Goal: Task Accomplishment & Management: Use online tool/utility

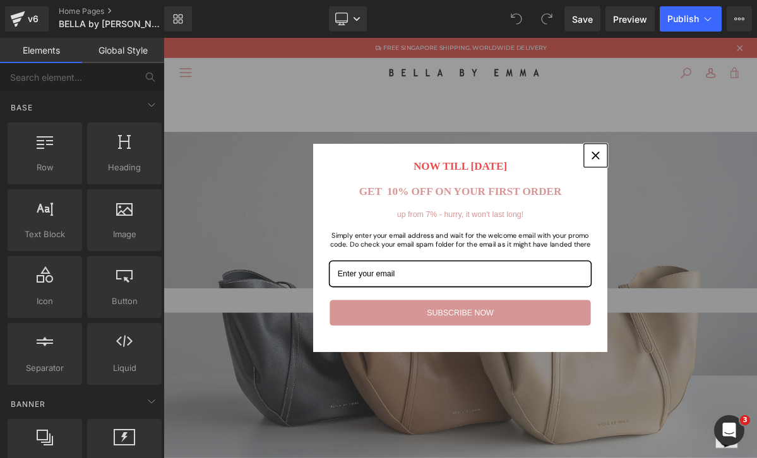
click at [722, 186] on icon "close icon" at bounding box center [719, 189] width 10 height 10
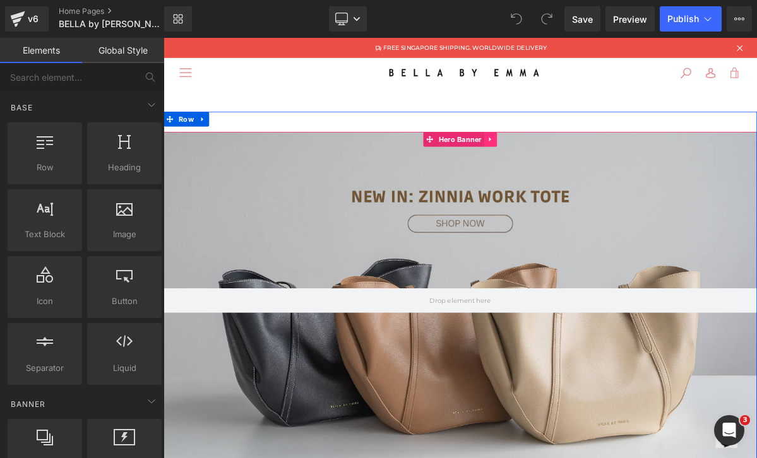
click at [586, 170] on icon at bounding box center [584, 167] width 9 height 9
click at [574, 170] on icon at bounding box center [576, 168] width 9 height 9
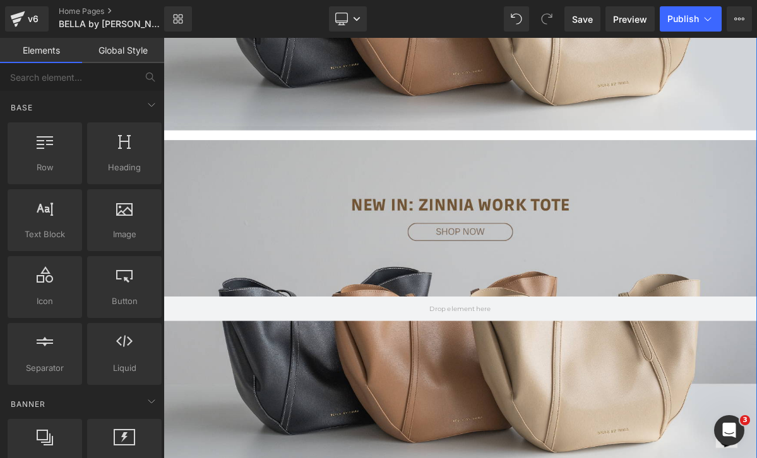
scroll to position [262, 0]
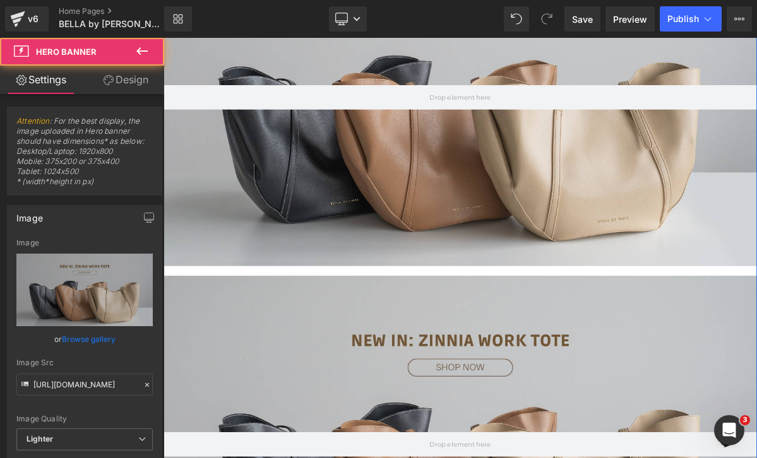
click at [498, 245] on div at bounding box center [544, 114] width 763 height 434
click at [479, 240] on div at bounding box center [544, 114] width 763 height 434
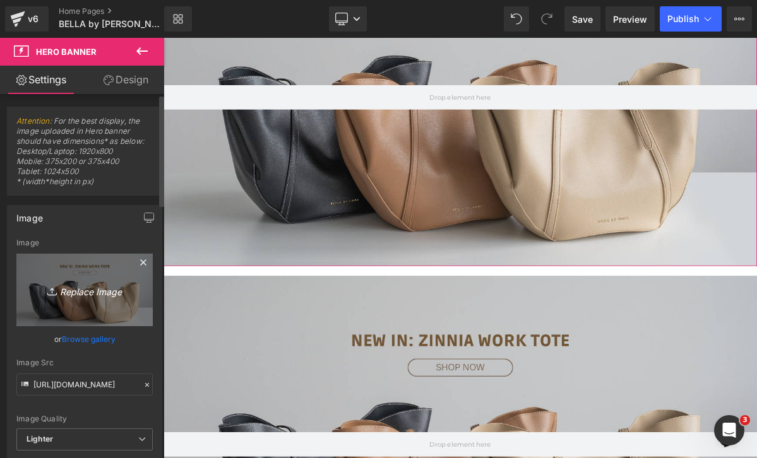
click at [97, 290] on icon "Replace Image" at bounding box center [84, 290] width 101 height 16
type input "C:\fakepath\Cream and Brown Photographic Beauty Site Launch Website-15.png"
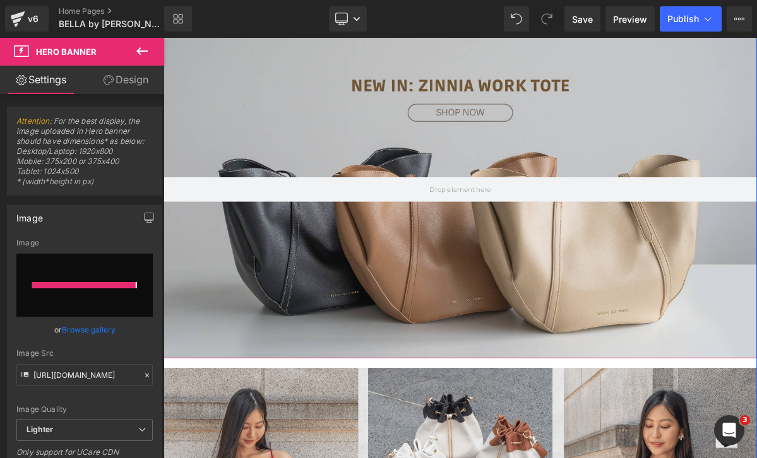
type input "[URL][DOMAIN_NAME]"
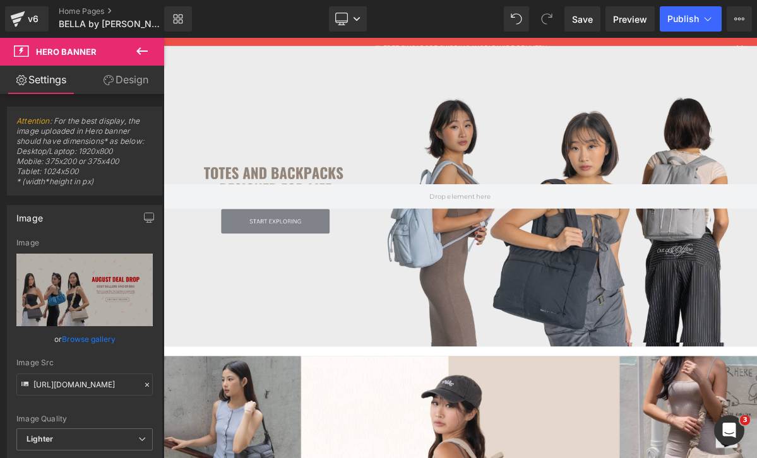
scroll to position [1392, 0]
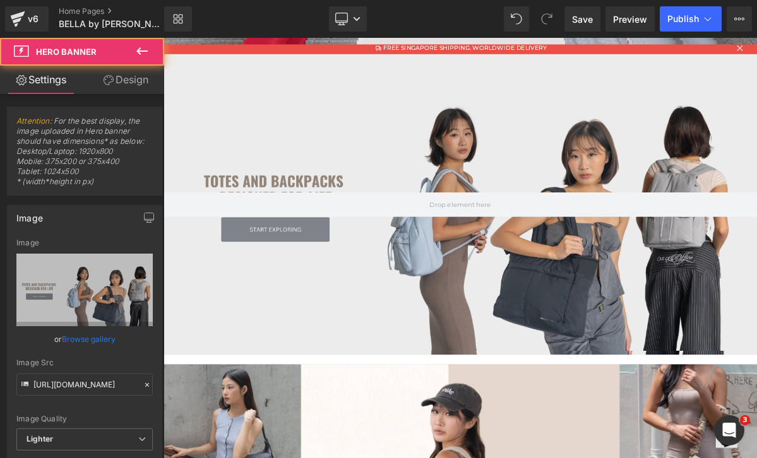
click at [428, 338] on div at bounding box center [544, 252] width 763 height 387
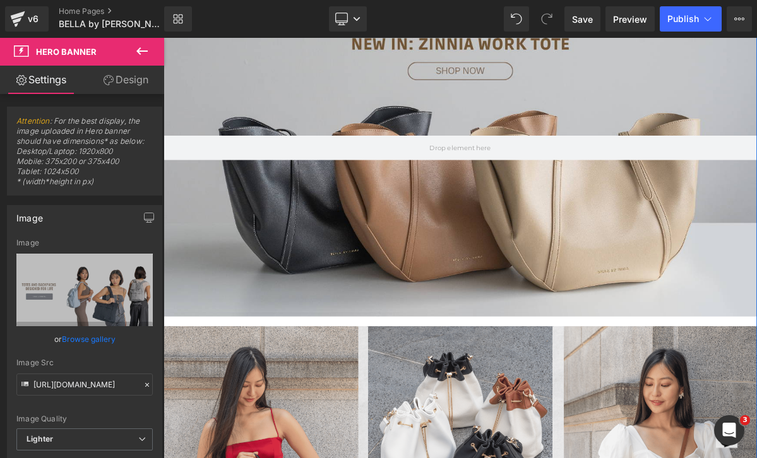
scroll to position [727, 0]
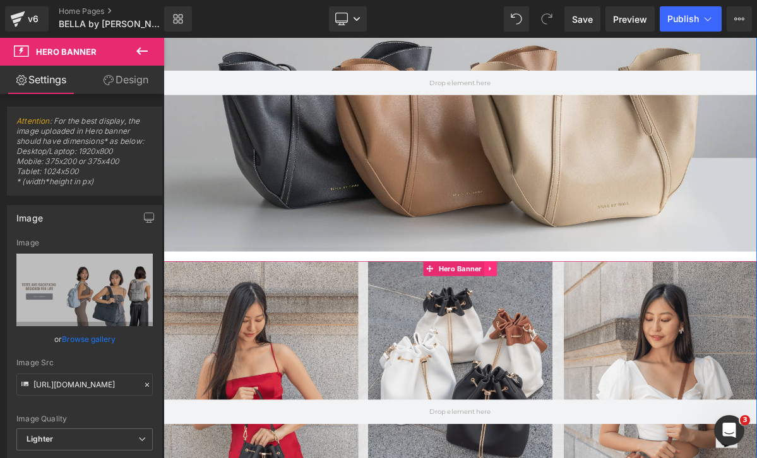
click at [585, 335] on icon at bounding box center [584, 335] width 9 height 9
click at [598, 336] on link at bounding box center [592, 335] width 16 height 19
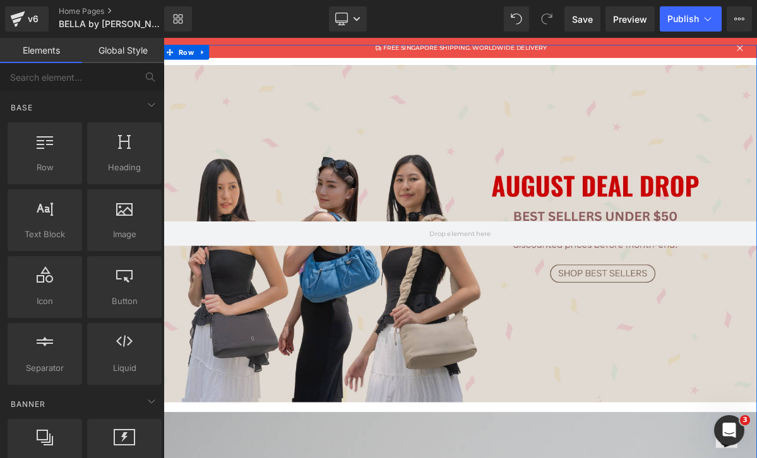
scroll to position [0, 0]
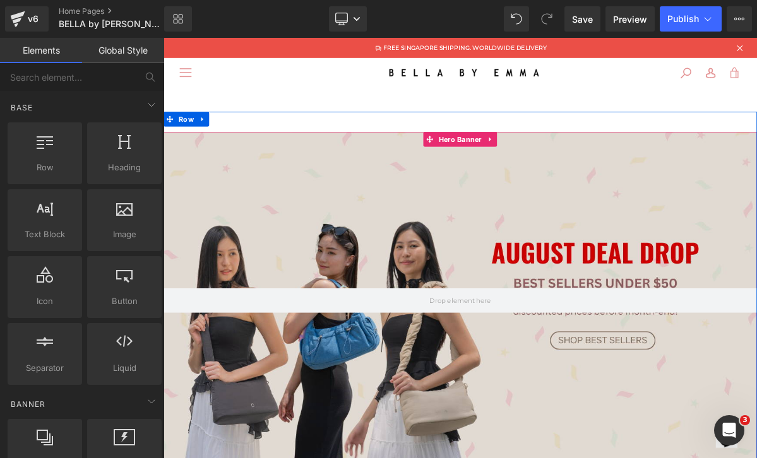
click at [269, 261] on div at bounding box center [544, 376] width 763 height 434
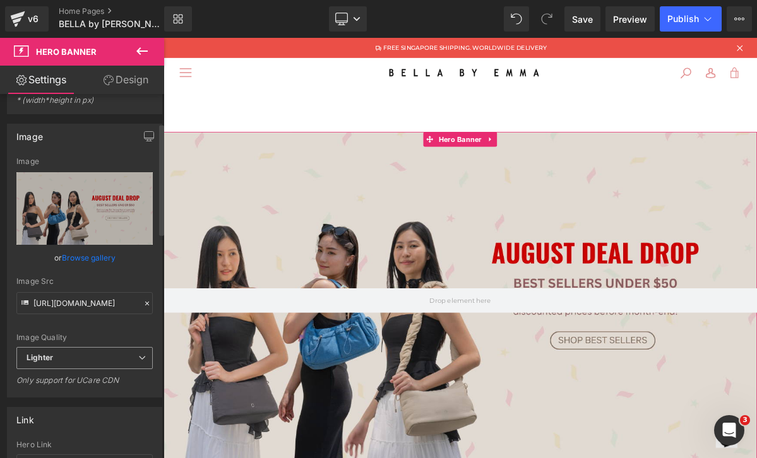
scroll to position [170, 0]
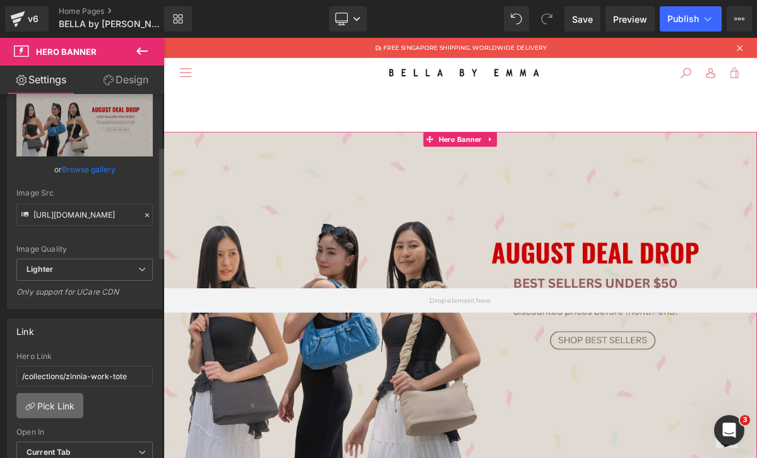
click at [53, 404] on link "Pick Link" at bounding box center [49, 405] width 67 height 25
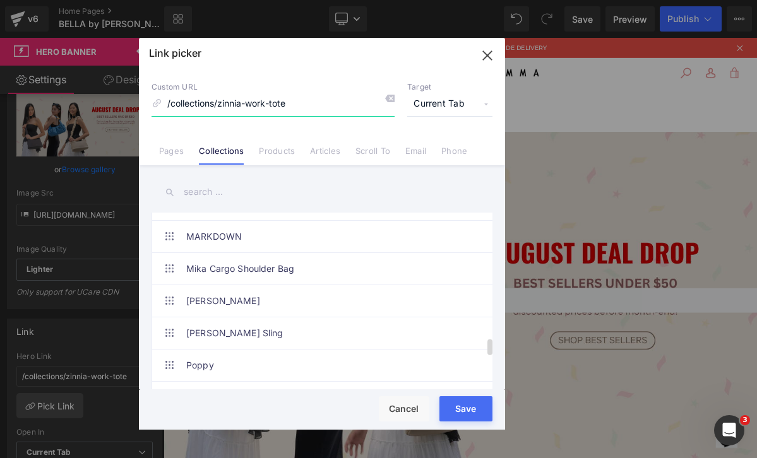
scroll to position [1353, 0]
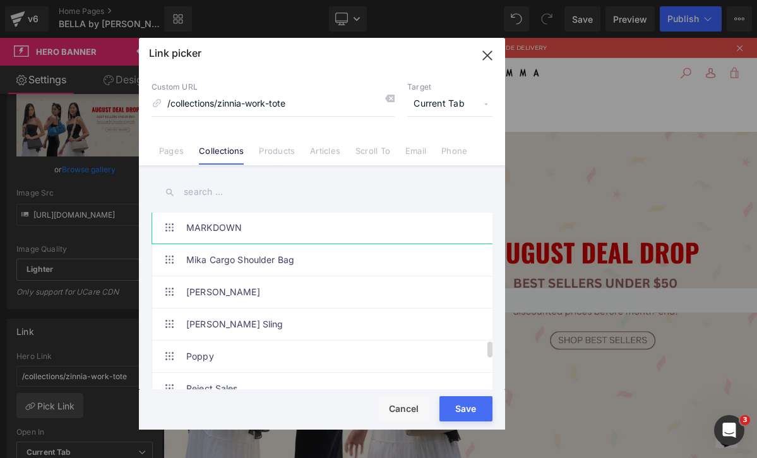
click at [261, 238] on link "MARKDOWN" at bounding box center [325, 228] width 278 height 32
type input "/collections/markdown"
click at [454, 414] on button "Save" at bounding box center [465, 408] width 53 height 25
type input "/collections/markdown"
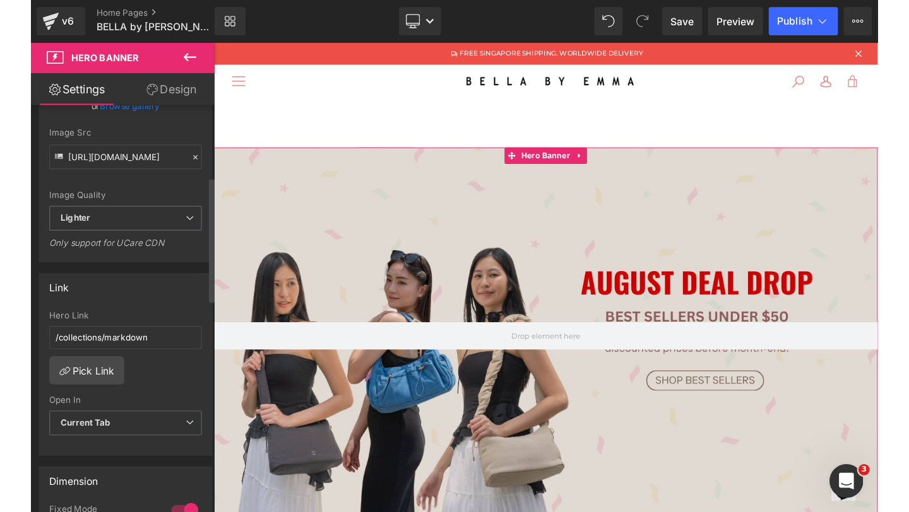
scroll to position [0, 0]
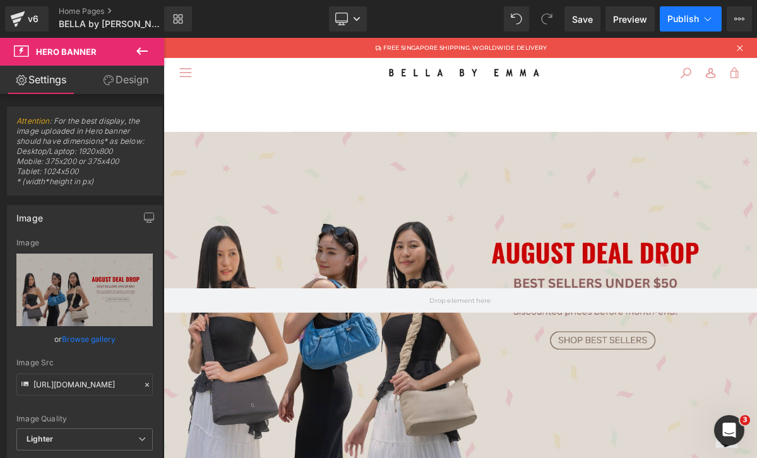
click at [665, 18] on button "Publish" at bounding box center [690, 18] width 62 height 25
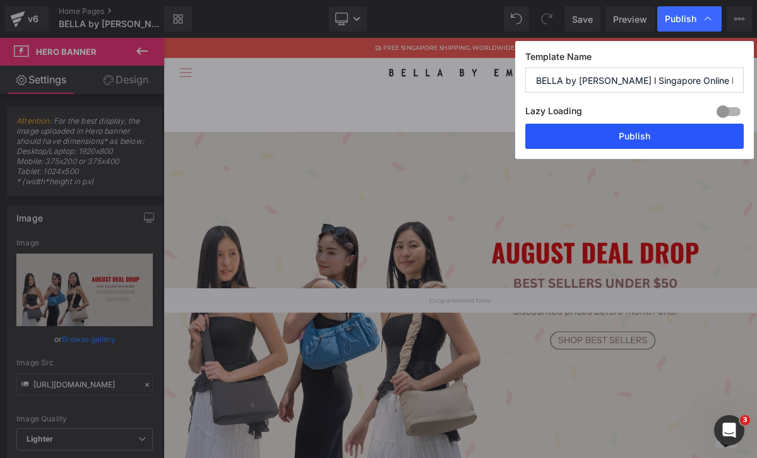
click at [674, 138] on button "Publish" at bounding box center [634, 136] width 218 height 25
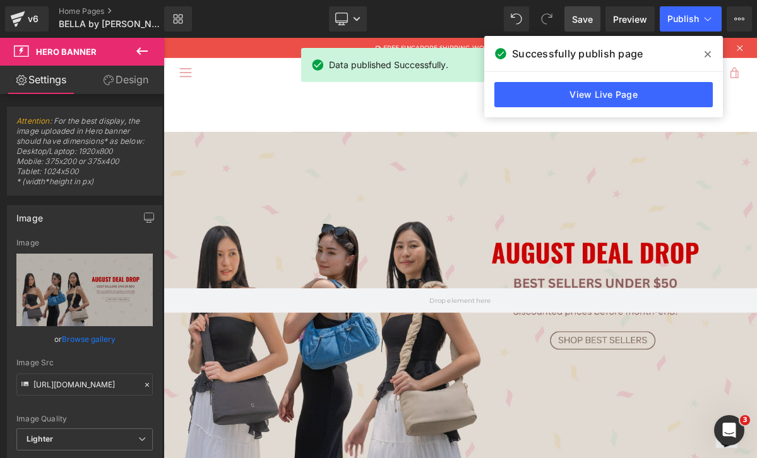
click at [577, 19] on span "Save" at bounding box center [582, 19] width 21 height 13
